Goal: Information Seeking & Learning: Learn about a topic

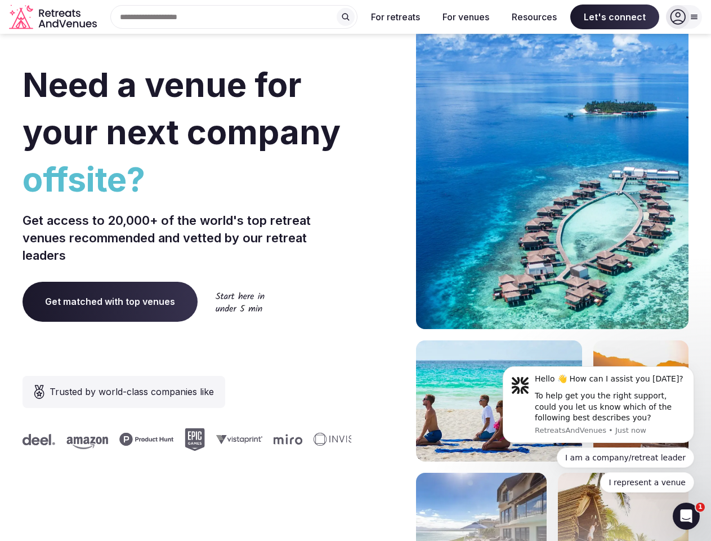
click at [355, 270] on div "Need a venue for your next company offsite? Get access to 20,000+ of the world'…" at bounding box center [356, 337] width 666 height 679
click at [234, 17] on div "Search Popular Destinations [GEOGRAPHIC_DATA], [GEOGRAPHIC_DATA] [GEOGRAPHIC_DA…" at bounding box center [229, 17] width 256 height 24
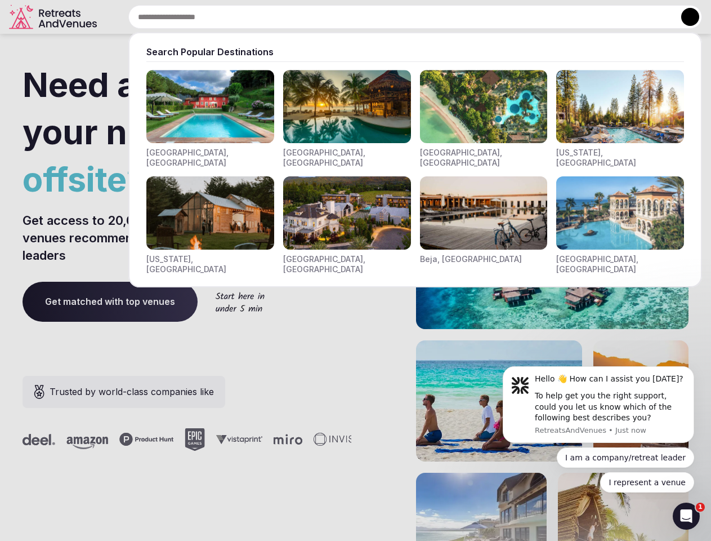
click at [346, 17] on input "text" at bounding box center [415, 17] width 574 height 24
click at [396, 17] on input "text" at bounding box center [415, 17] width 574 height 24
click at [466, 17] on input "text" at bounding box center [415, 17] width 574 height 24
click at [534, 17] on input "text" at bounding box center [415, 17] width 574 height 24
click at [615, 17] on input "text" at bounding box center [415, 17] width 574 height 24
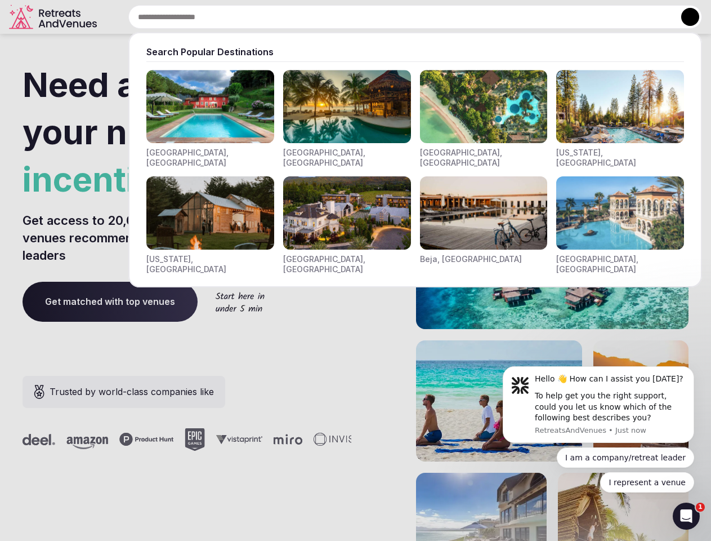
click at [684, 17] on button at bounding box center [690, 17] width 18 height 18
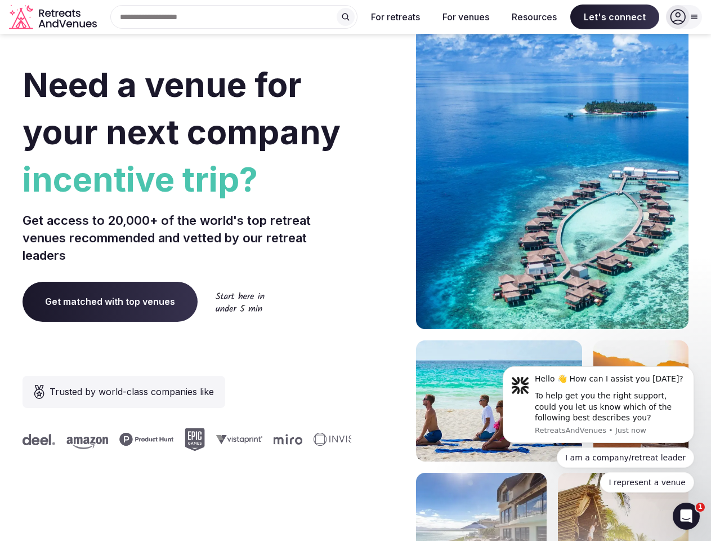
click at [599, 404] on div "To help get you the right support, could you let us know which of the following…" at bounding box center [610, 406] width 151 height 33
